Goal: Find contact information: Obtain details needed to contact an individual or organization

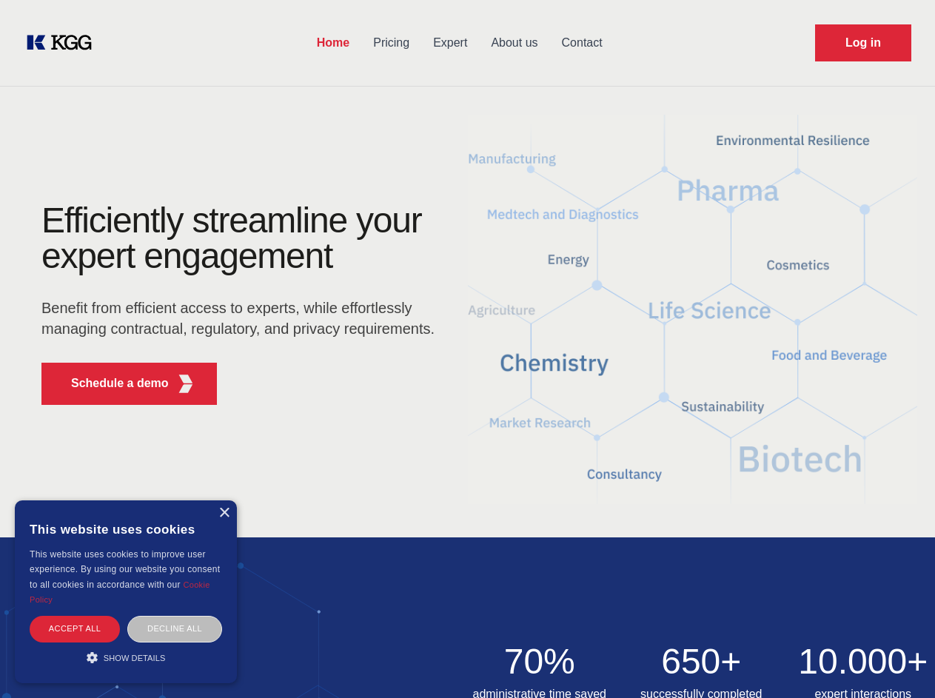
click at [467, 349] on div "Efficiently streamline your expert engagement Benefit from efficient access to …" at bounding box center [243, 310] width 450 height 214
click at [111, 383] on p "Schedule a demo" at bounding box center [120, 384] width 98 height 18
click at [224, 513] on div "× This website uses cookies This website uses cookies to improve user experienc…" at bounding box center [126, 591] width 222 height 183
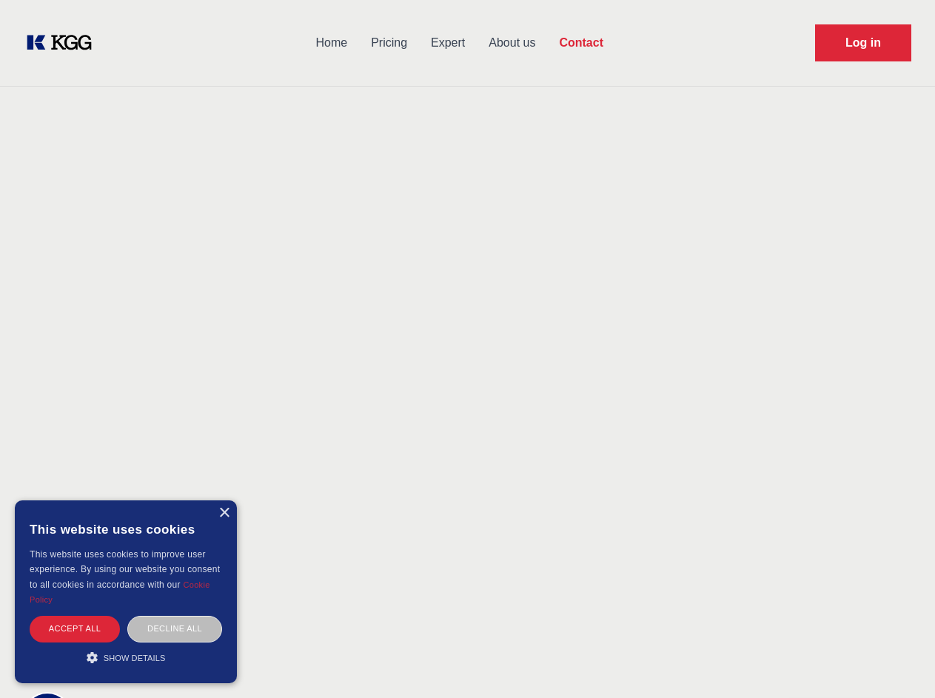
click at [75, 628] on div "Accept all" at bounding box center [75, 629] width 90 height 26
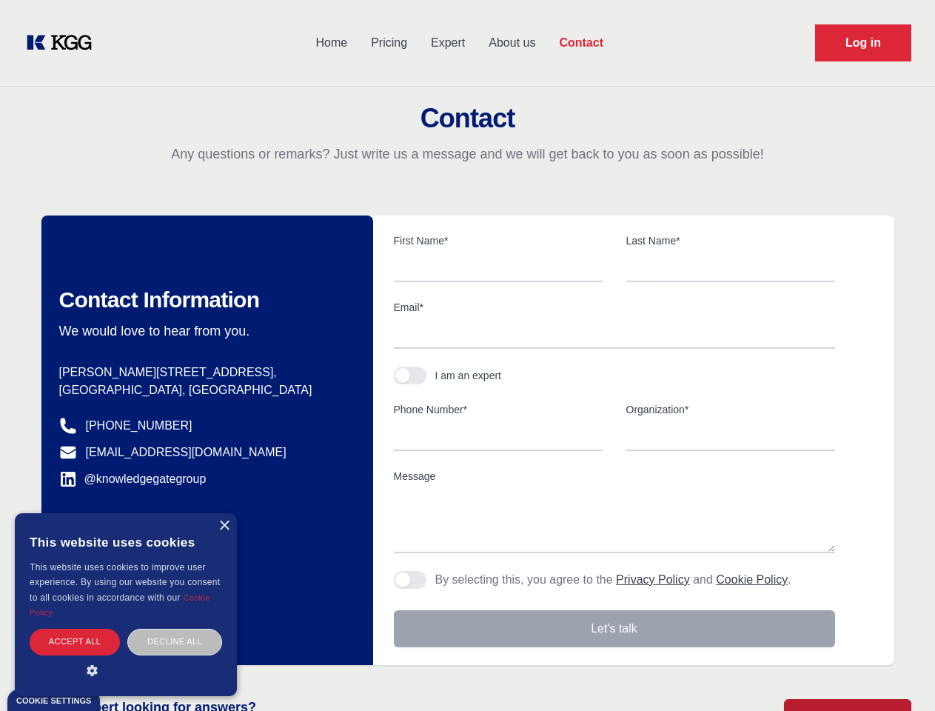
click at [175, 628] on div "Contact Information We would love to hear from you. Postal address [PERSON_NAME…" at bounding box center [207, 439] width 332 height 449
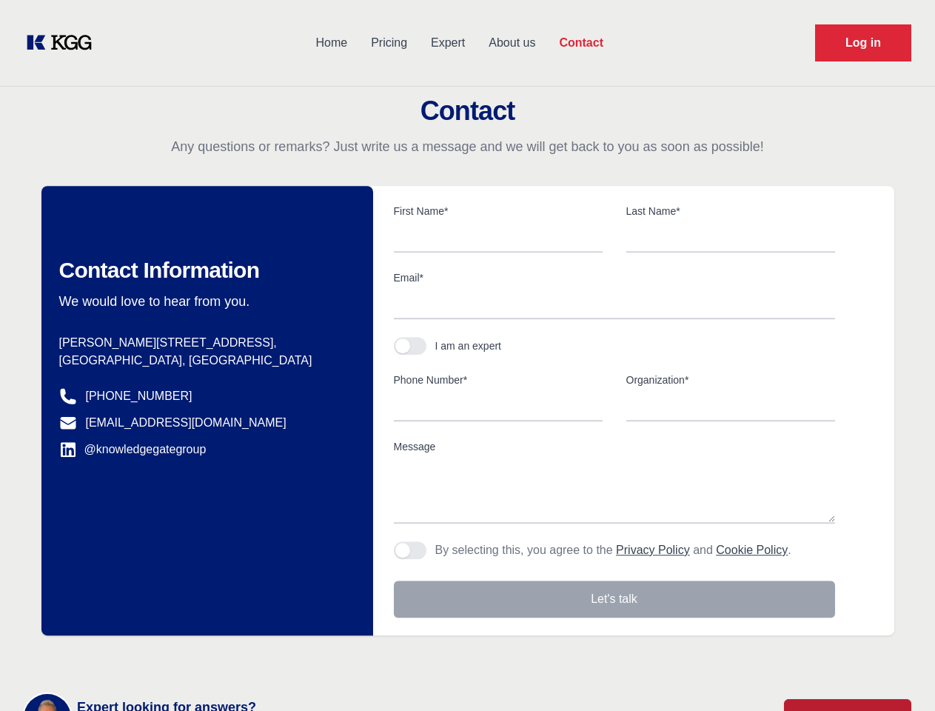
click at [126, 657] on main "Contact Any questions or remarks? Just write us a message and we will get back …" at bounding box center [467, 385] width 935 height 771
